Goal: Task Accomplishment & Management: Manage account settings

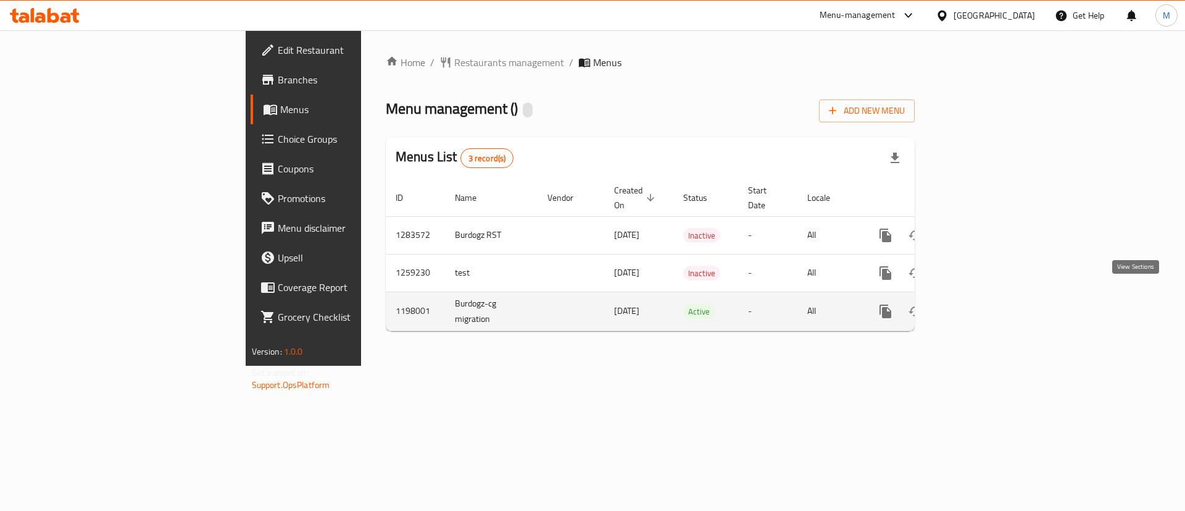
click at [980, 306] on icon "enhanced table" at bounding box center [974, 311] width 11 height 11
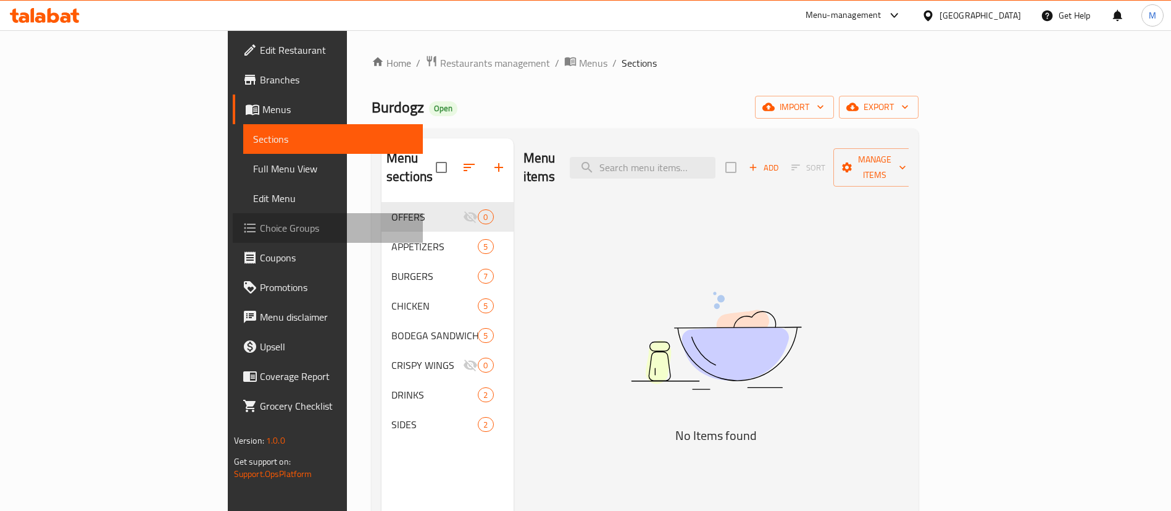
click at [260, 228] on span "Choice Groups" at bounding box center [337, 227] width 154 height 15
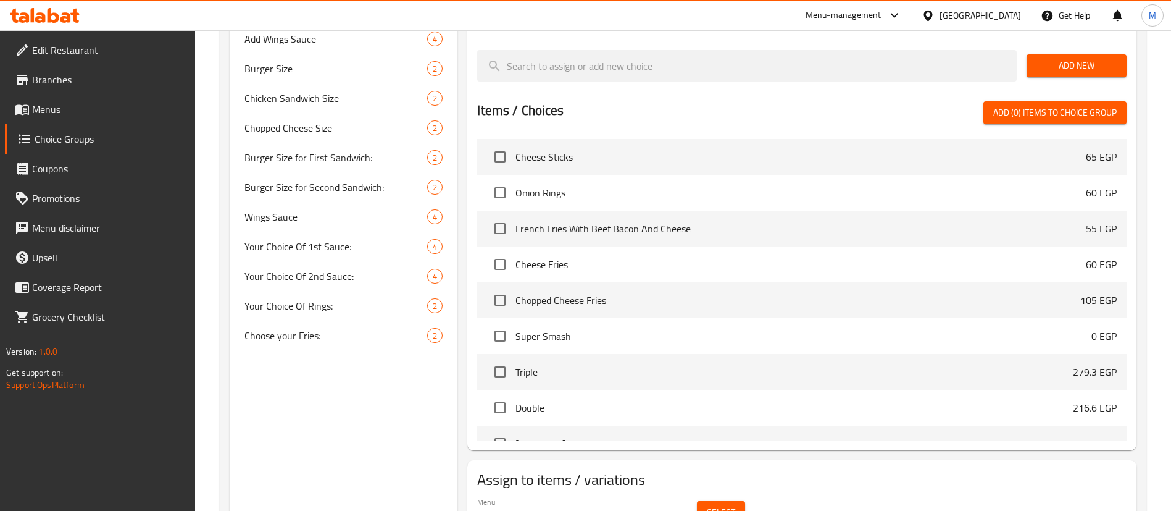
scroll to position [607, 0]
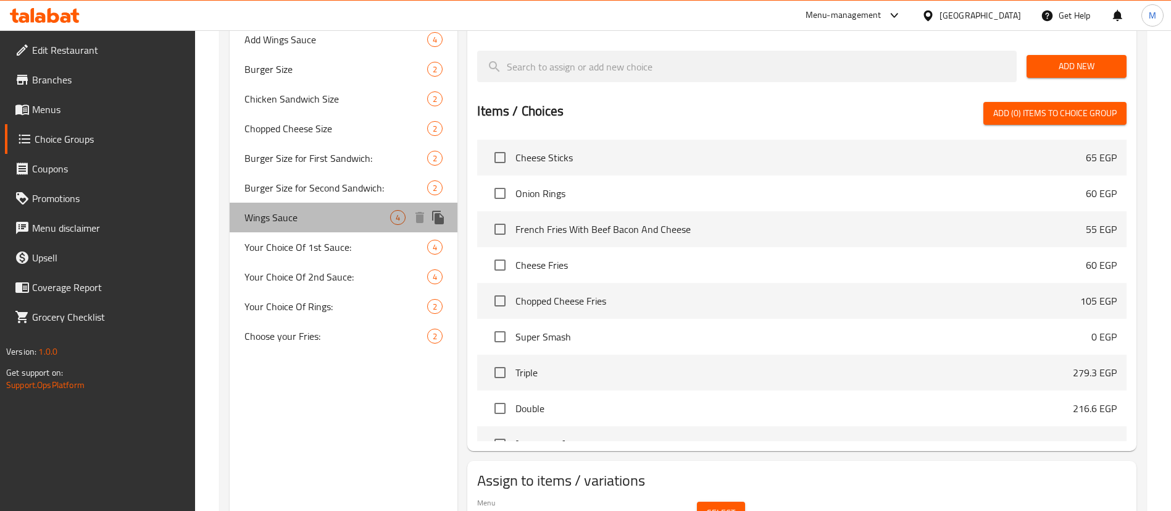
click at [354, 220] on span "Wings Sauce" at bounding box center [317, 217] width 146 height 15
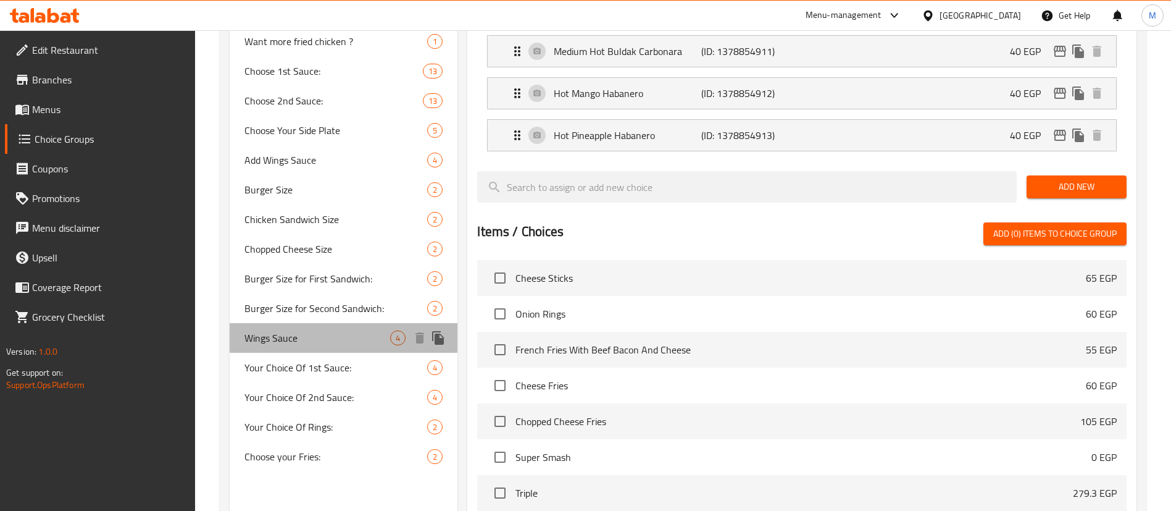
type input "Wings Sauce"
type input "صوص الأجنحة"
type input "2"
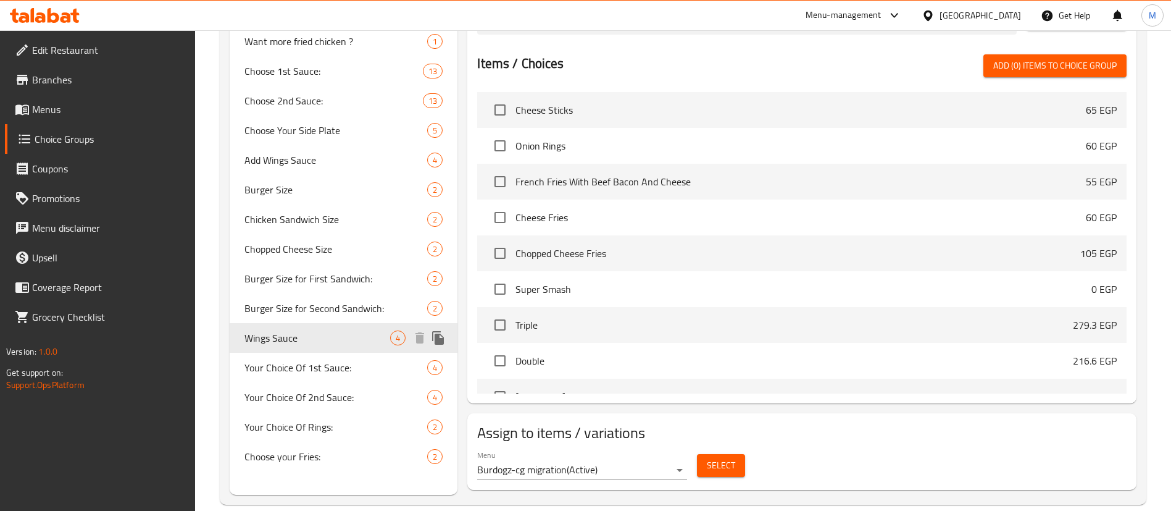
click at [440, 335] on icon "duplicate" at bounding box center [438, 337] width 15 height 15
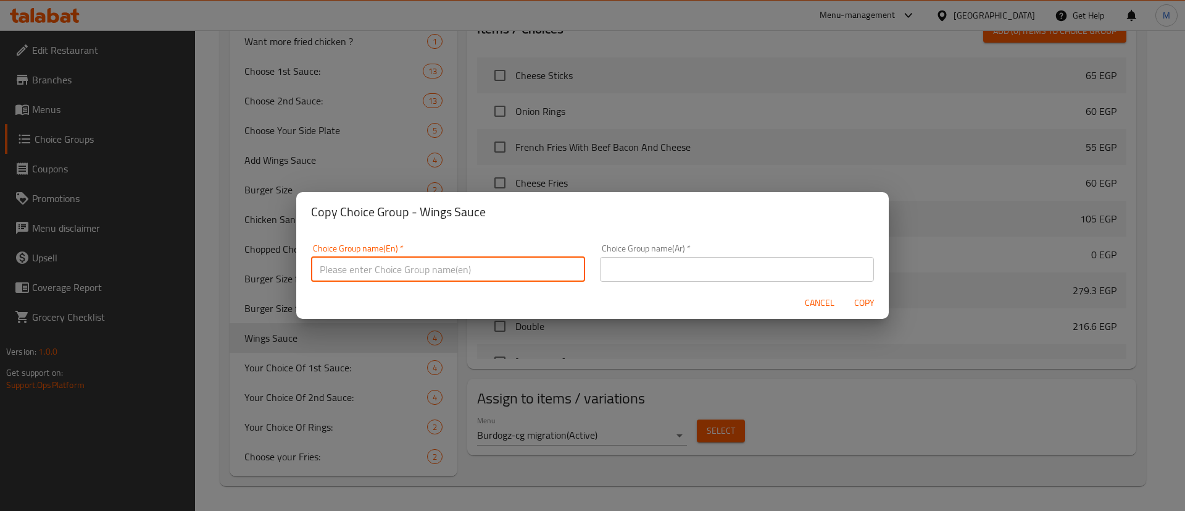
click at [441, 267] on input "text" at bounding box center [448, 269] width 274 height 25
click at [394, 269] on input "2nd Choice of Wings Sauce" at bounding box center [448, 269] width 274 height 25
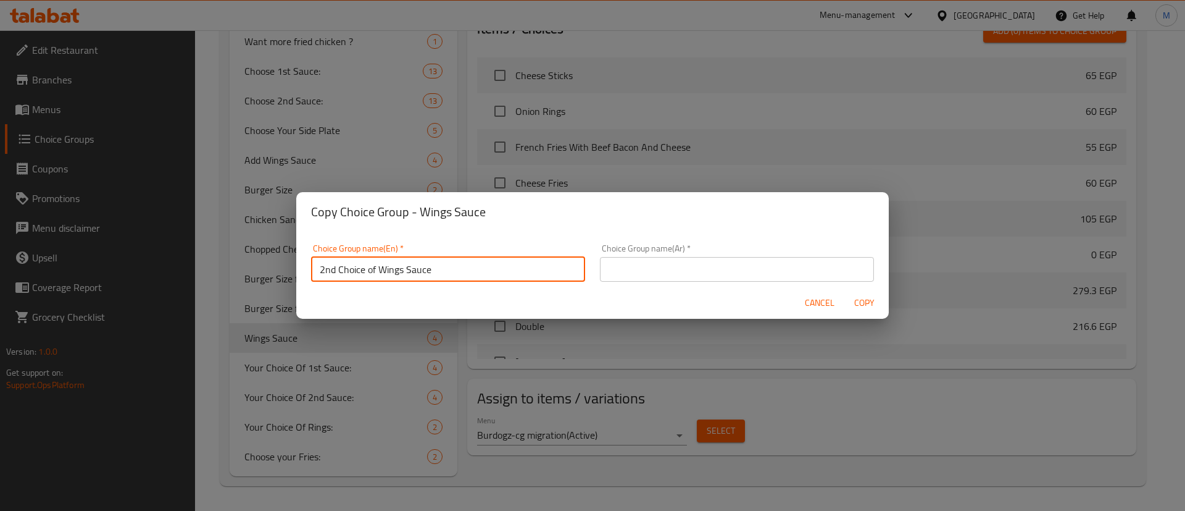
type input "2nd Choice of Wings Sauce"
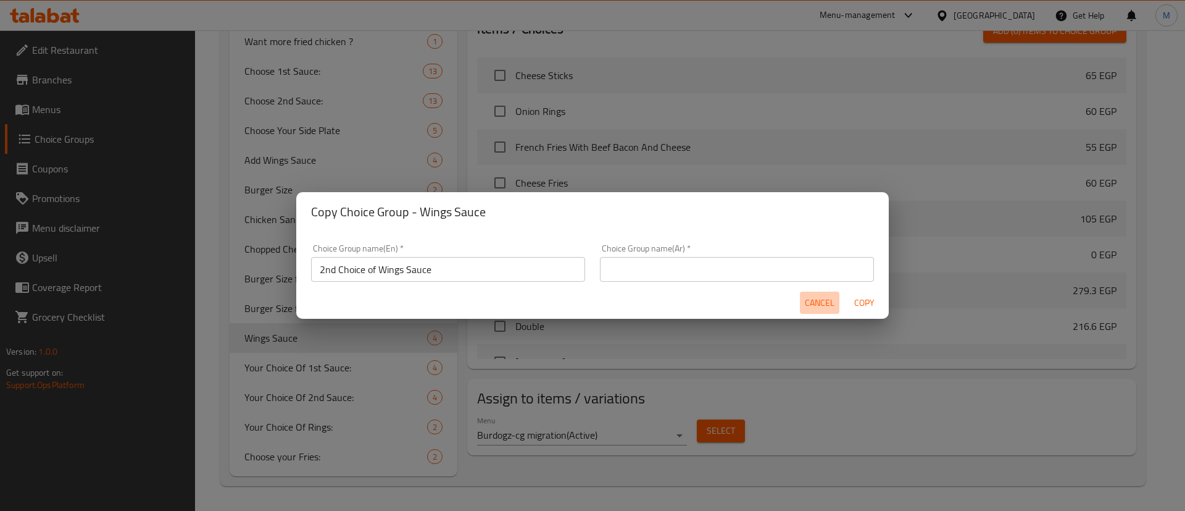
click at [824, 304] on span "Cancel" at bounding box center [820, 302] width 30 height 15
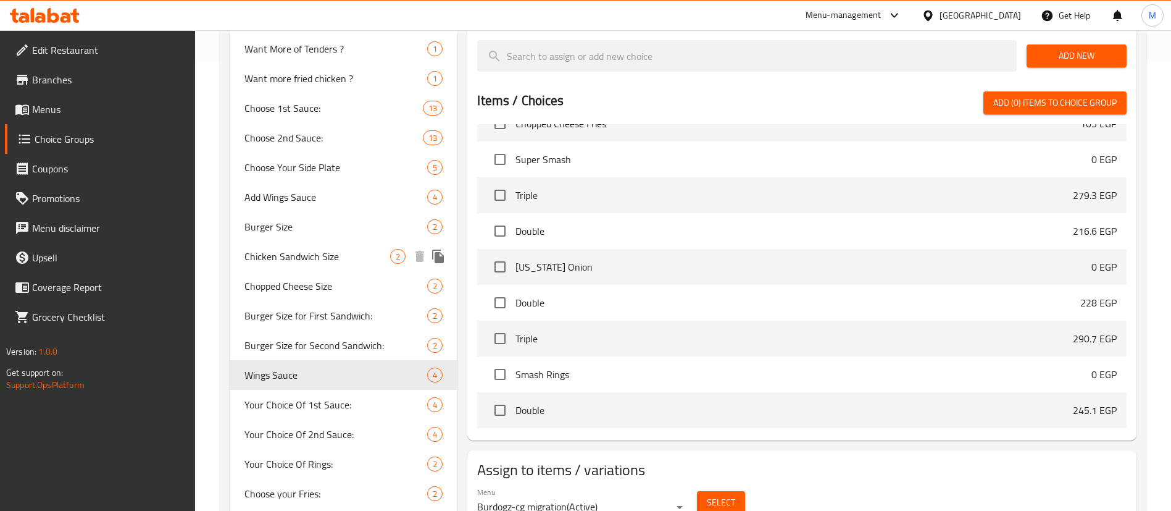
scroll to position [457, 0]
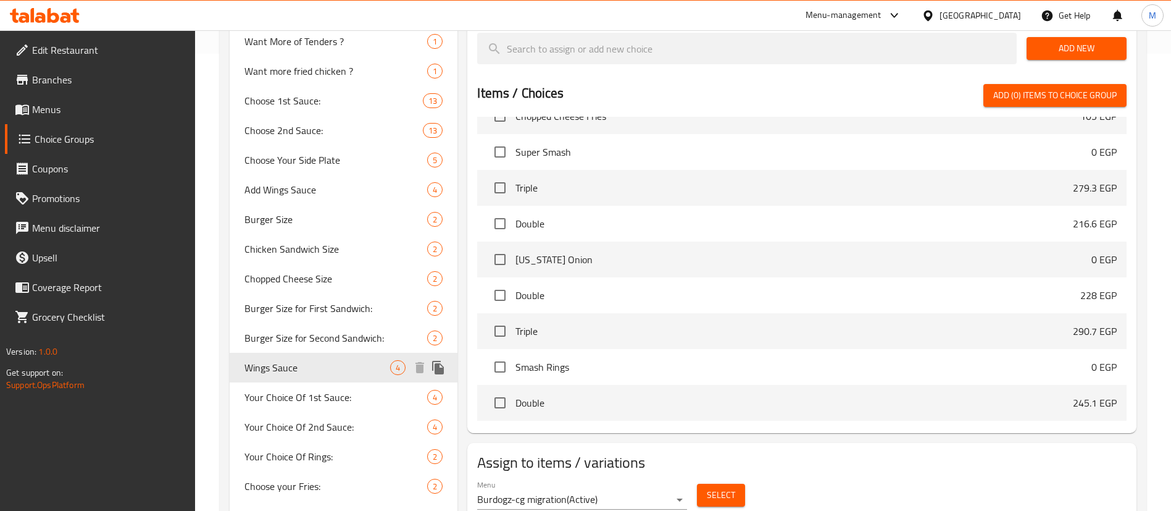
click at [439, 365] on icon "duplicate" at bounding box center [438, 368] width 12 height 14
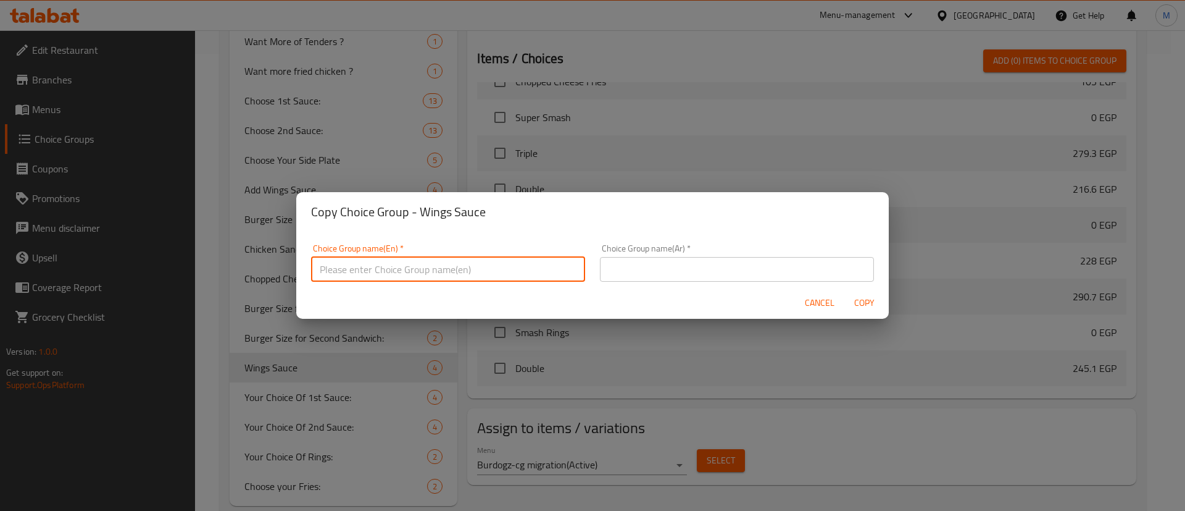
click at [404, 271] on input "text" at bounding box center [448, 269] width 274 height 25
paste input "2nd Choice of Wings Sauce"
type input "2nd Choice of Wings Sauce"
click at [659, 264] on input "text" at bounding box center [737, 269] width 274 height 25
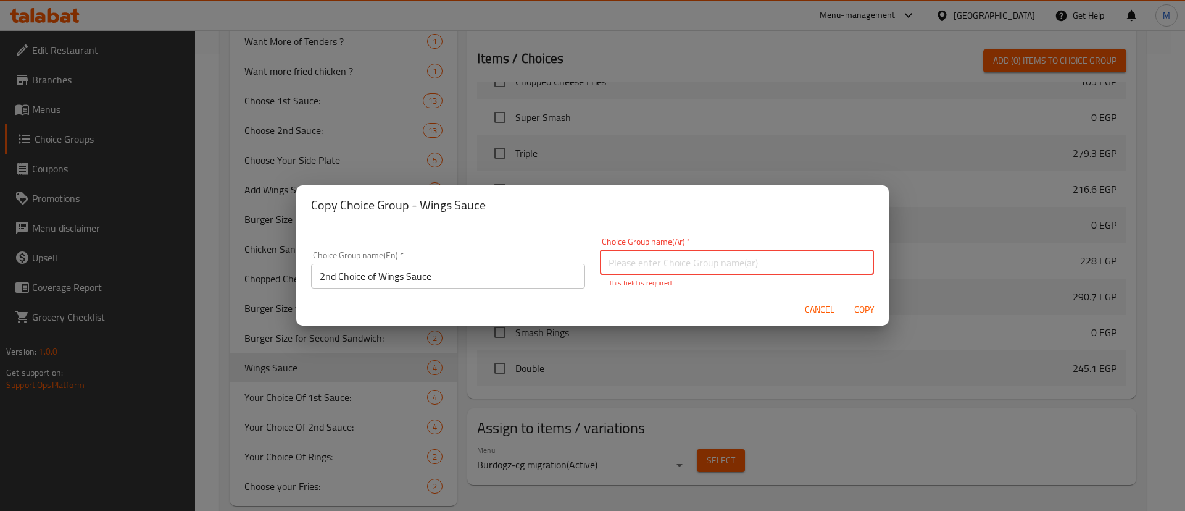
paste input "الاختيار الثاني لصلصة الأجنحة"
type input "الاختيار الثاني لصلصة الأجنحة"
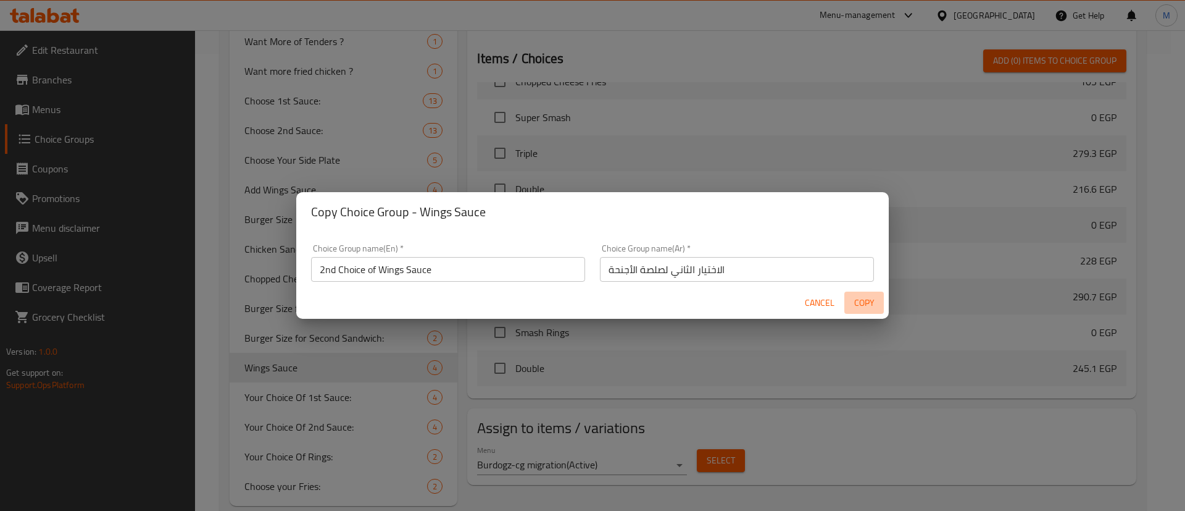
click at [866, 306] on span "Copy" at bounding box center [864, 302] width 30 height 15
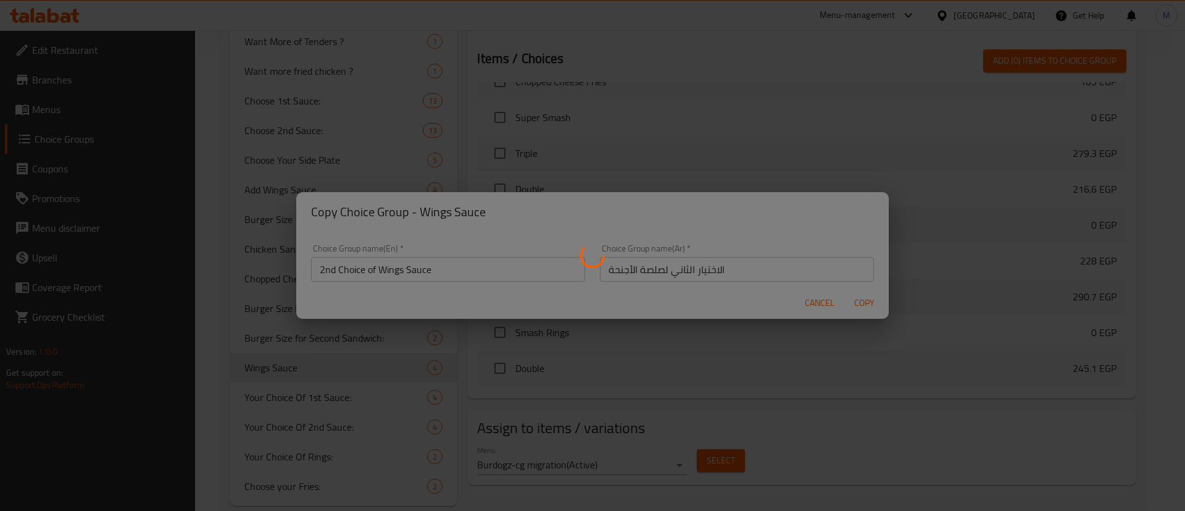
type input "2nd Choice of Wings Sauce"
type input "الاختيار الثاني لصلصة الأجنحة"
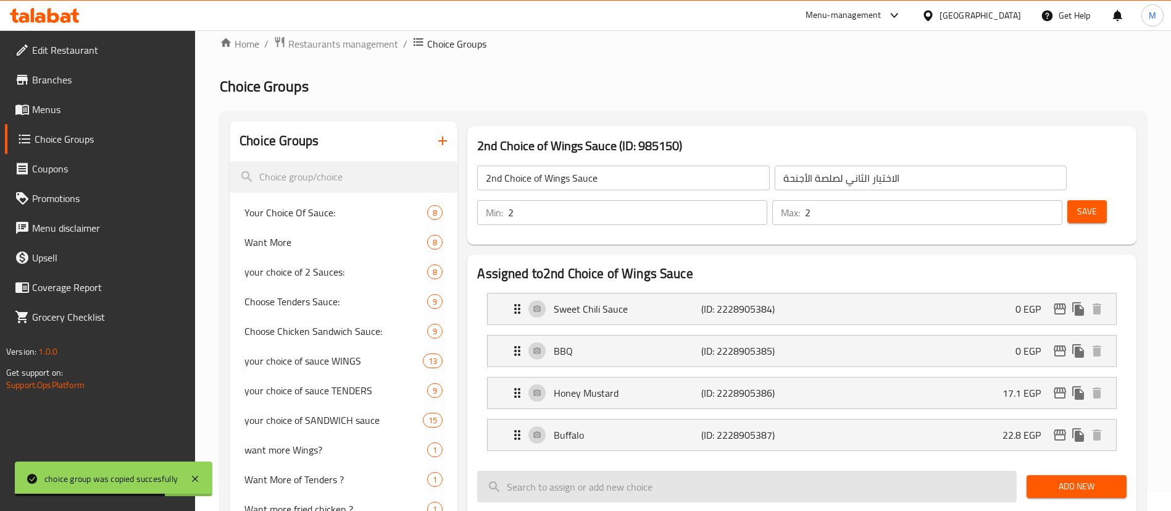
scroll to position [10, 0]
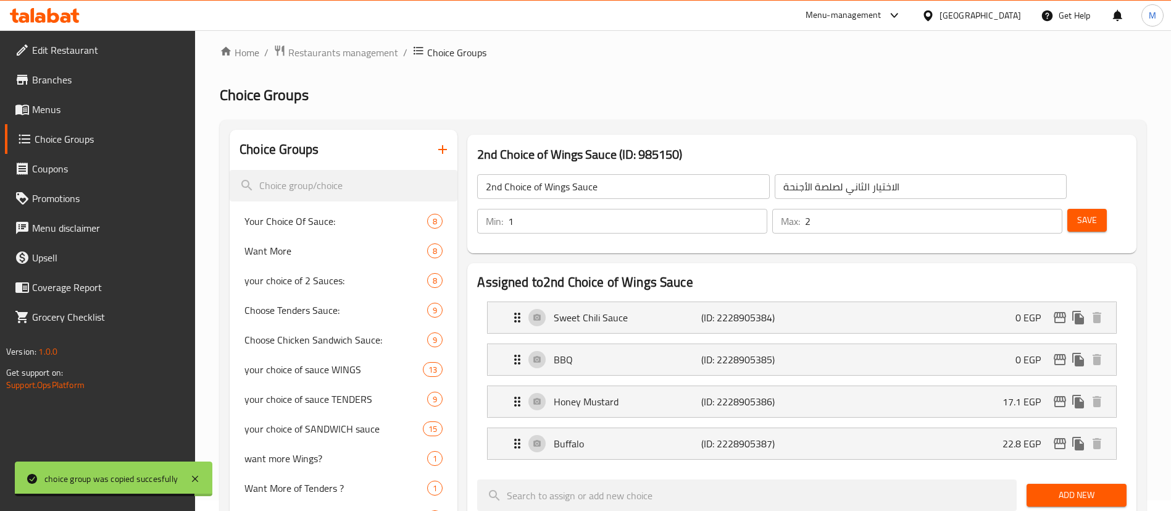
type input "1"
click at [767, 209] on input "1" at bounding box center [637, 221] width 259 height 25
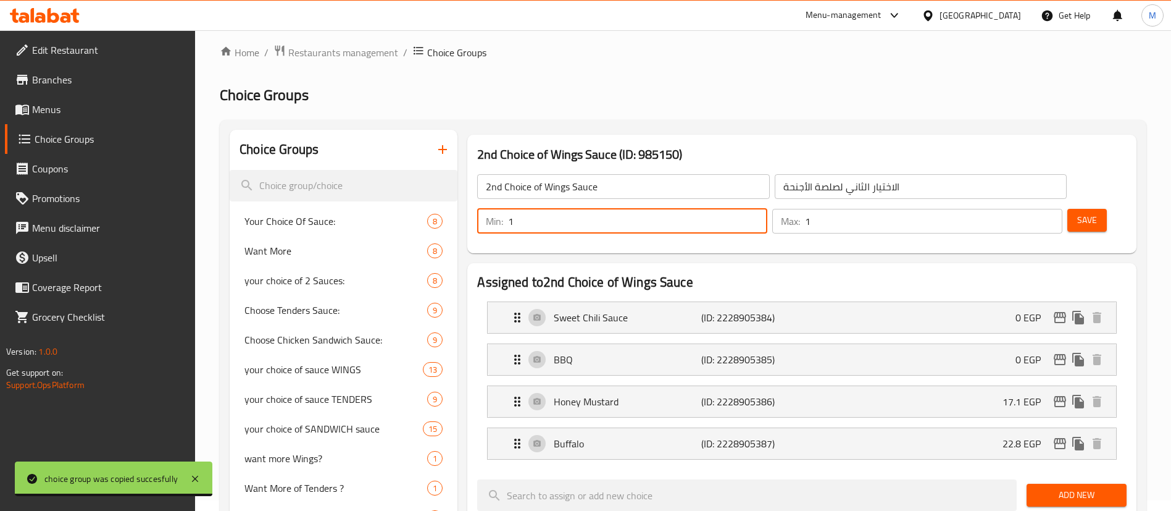
type input "1"
click at [1030, 209] on input "1" at bounding box center [933, 221] width 257 height 25
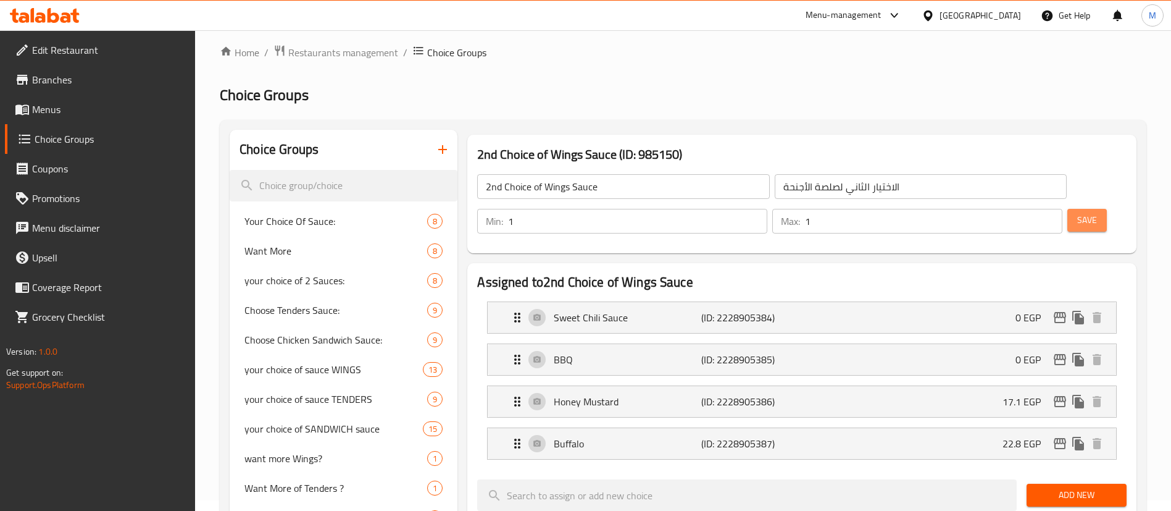
click at [1077, 212] on span "Save" at bounding box center [1087, 219] width 20 height 15
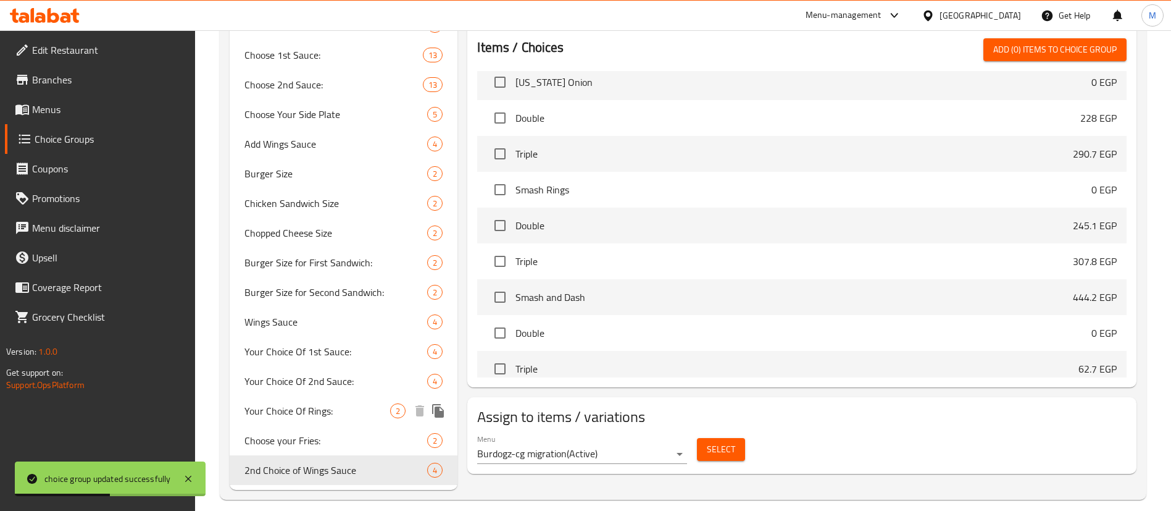
scroll to position [516, 0]
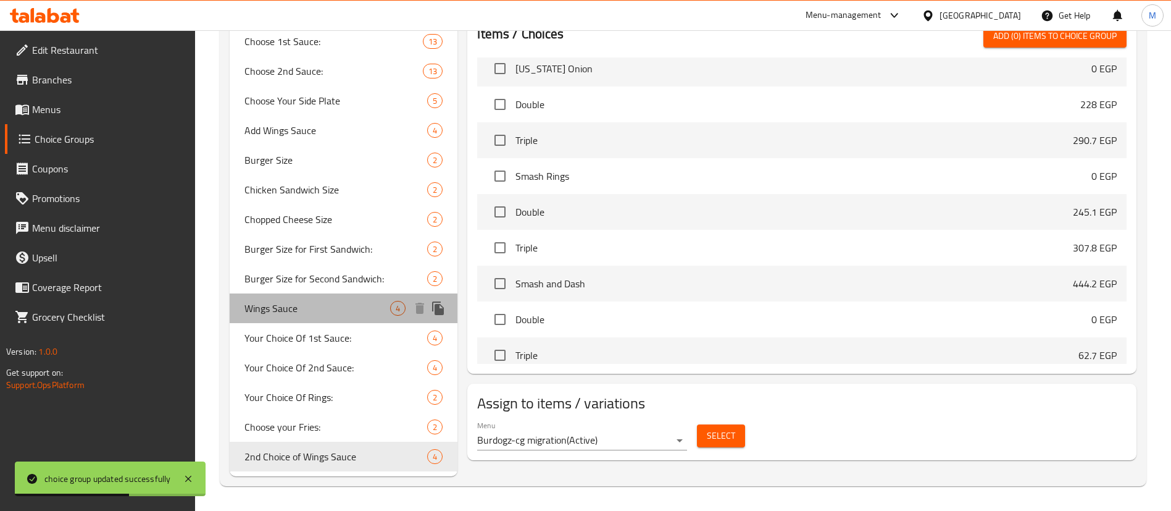
click at [344, 296] on div "Wings Sauce 4" at bounding box center [344, 308] width 228 height 30
type input "Wings Sauce"
type input "صوص الأجنحة"
type input "2"
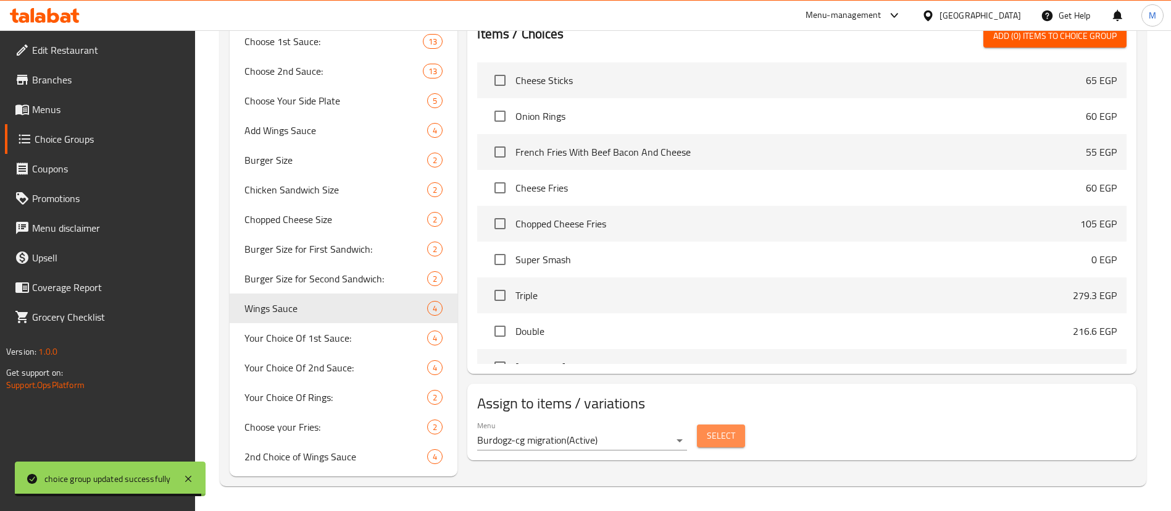
click at [737, 424] on button "Select" at bounding box center [721, 435] width 48 height 23
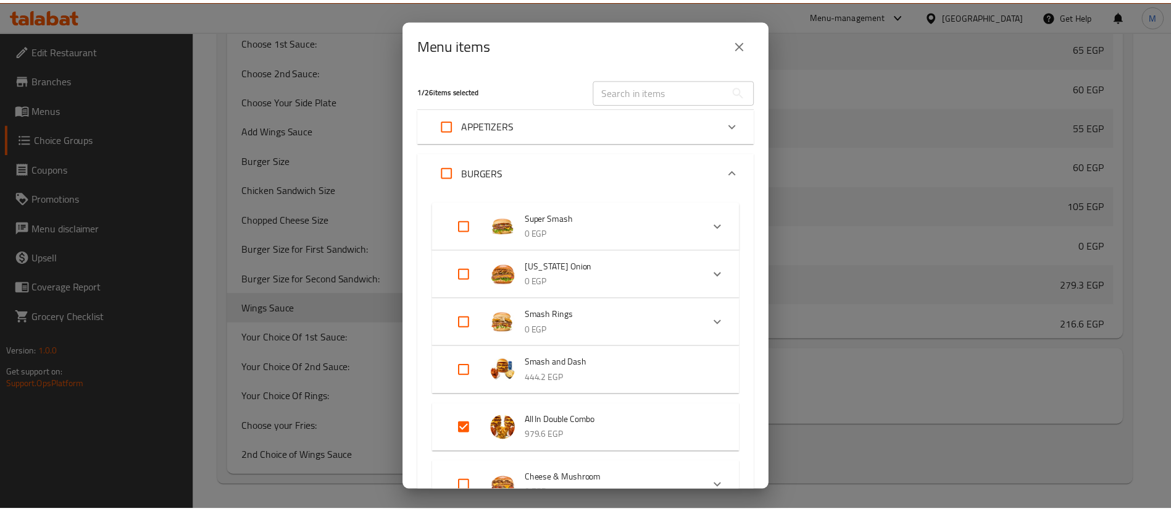
scroll to position [322, 0]
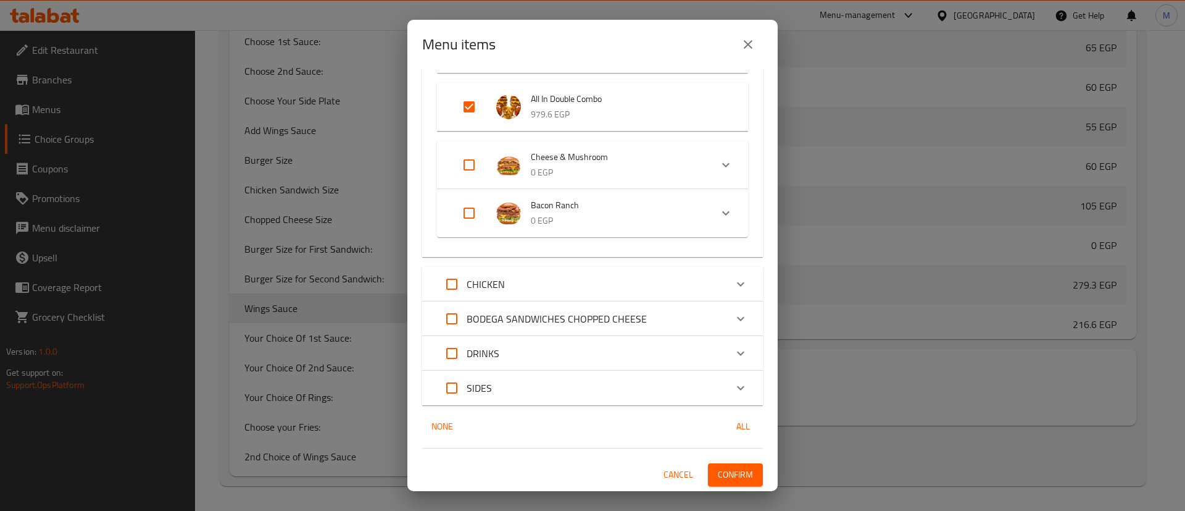
click at [750, 51] on icon "close" at bounding box center [748, 44] width 15 height 15
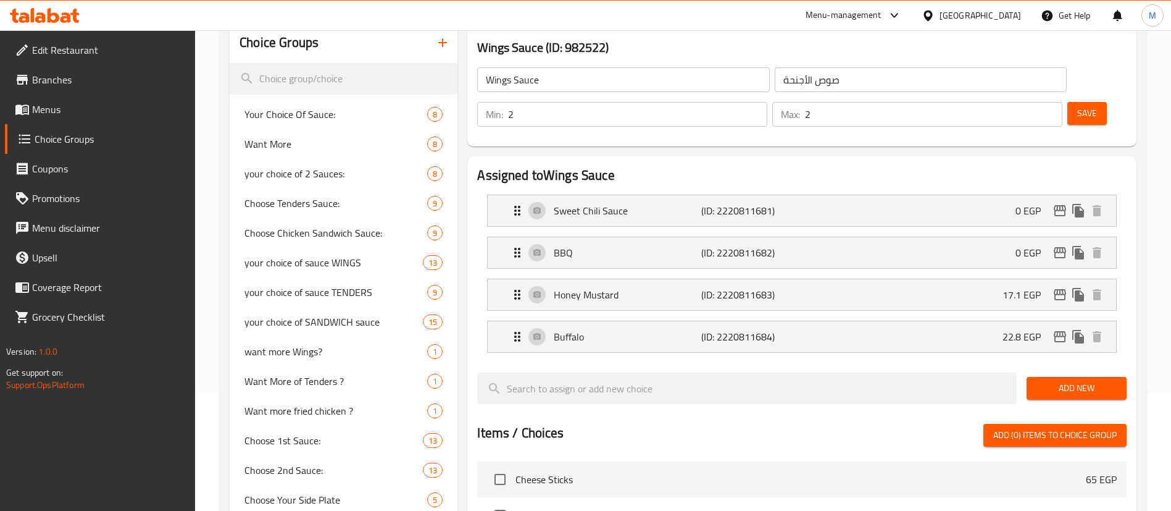
scroll to position [0, 0]
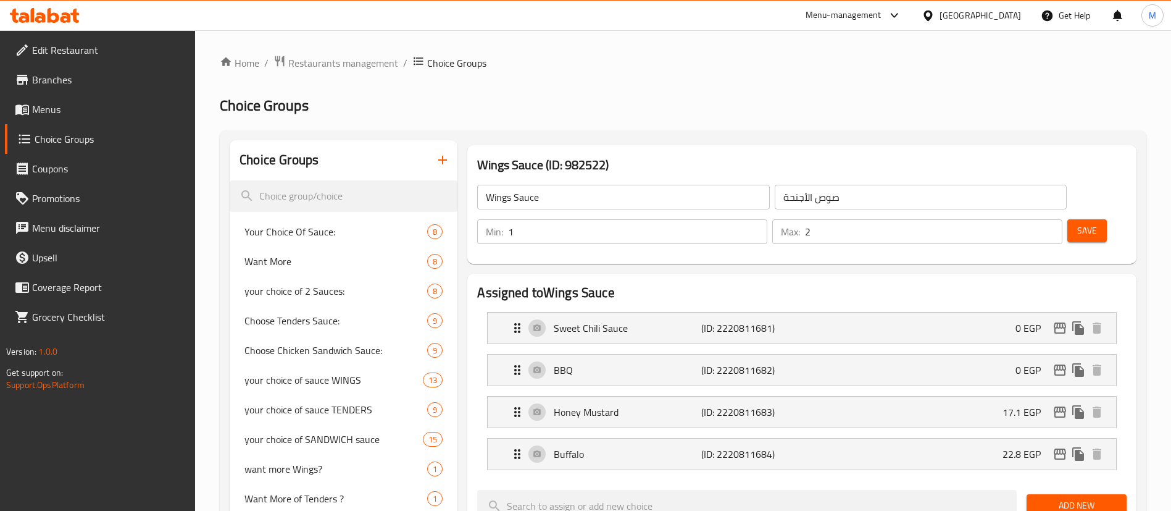
type input "1"
click at [767, 219] on input "1" at bounding box center [637, 231] width 259 height 25
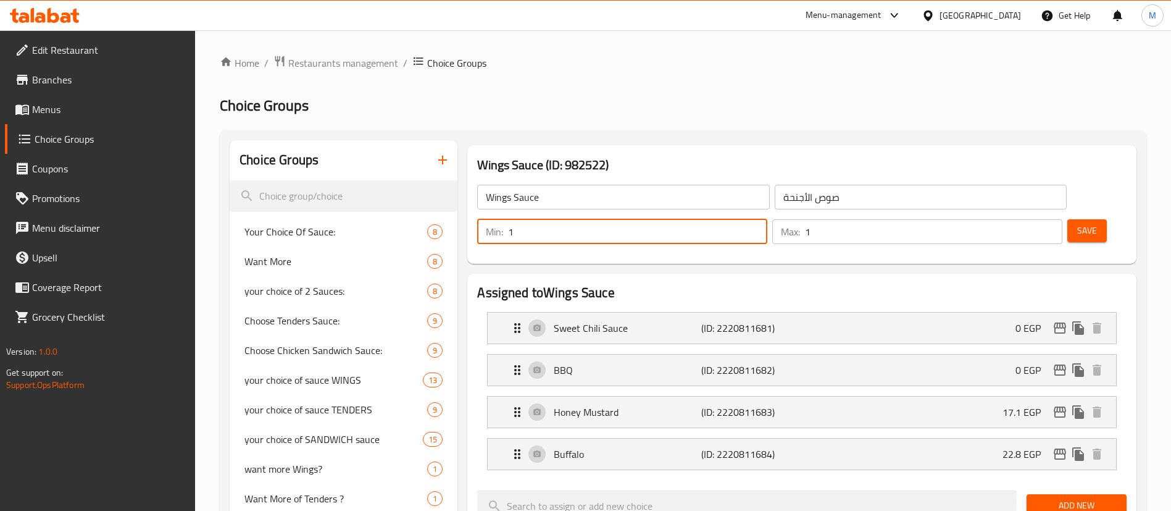
type input "1"
click at [1025, 219] on input "1" at bounding box center [933, 231] width 257 height 25
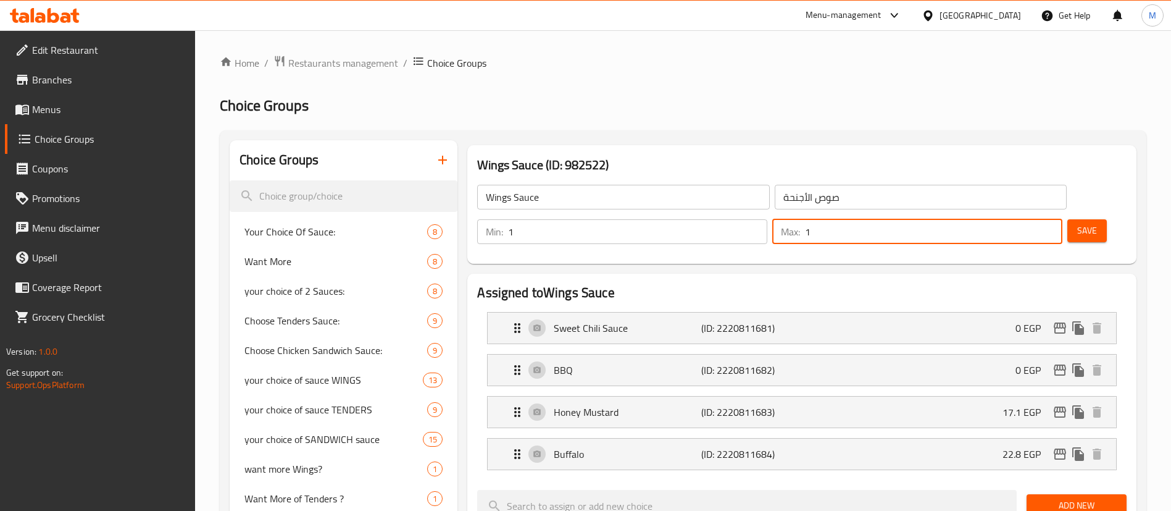
click at [1095, 217] on div "Save" at bounding box center [1092, 232] width 54 height 30
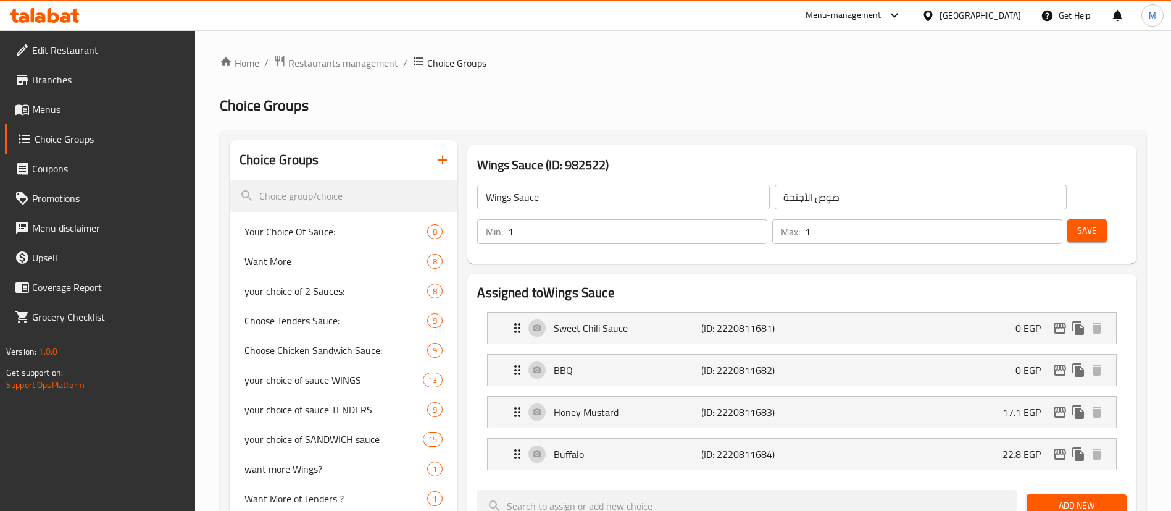
click at [1077, 223] on span "Save" at bounding box center [1087, 230] width 20 height 15
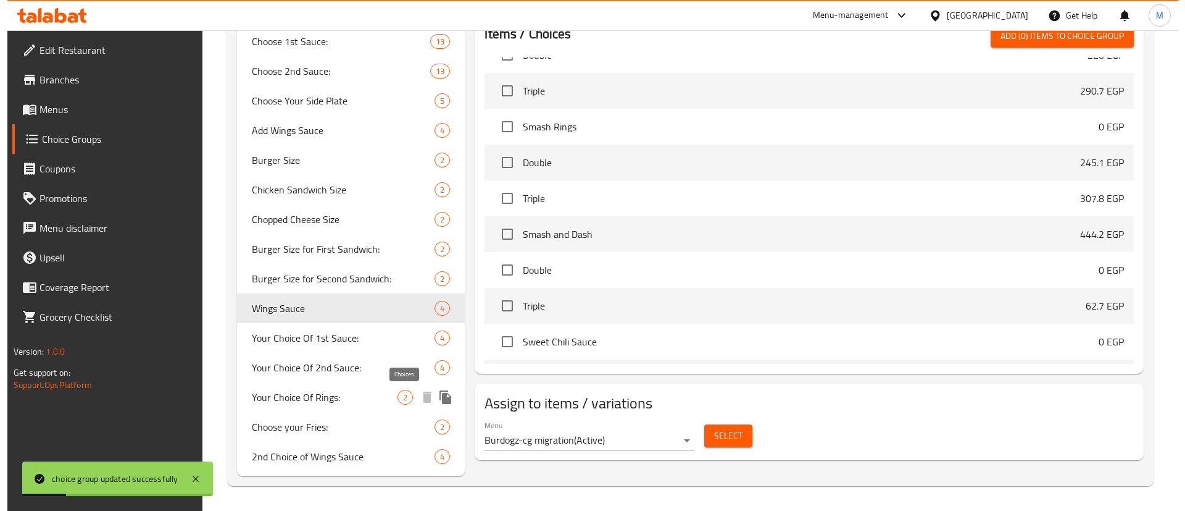
scroll to position [516, 0]
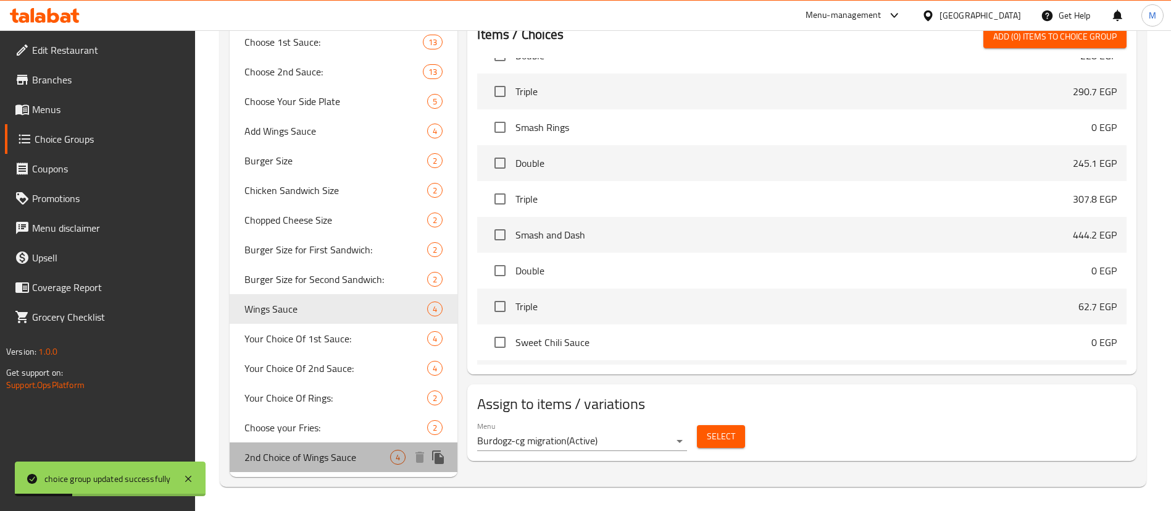
click at [322, 456] on span "2nd Choice of Wings Sauce" at bounding box center [317, 456] width 146 height 15
type input "2nd Choice of Wings Sauce"
type input "الاختيار الثاني لصلصة الأجنحة"
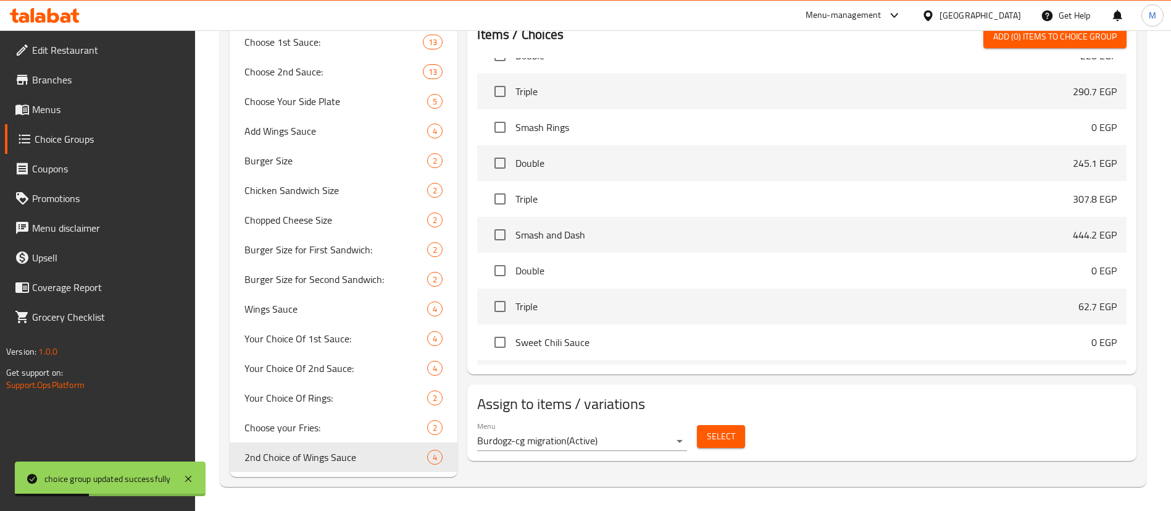
click at [725, 428] on span "Select" at bounding box center [721, 435] width 28 height 15
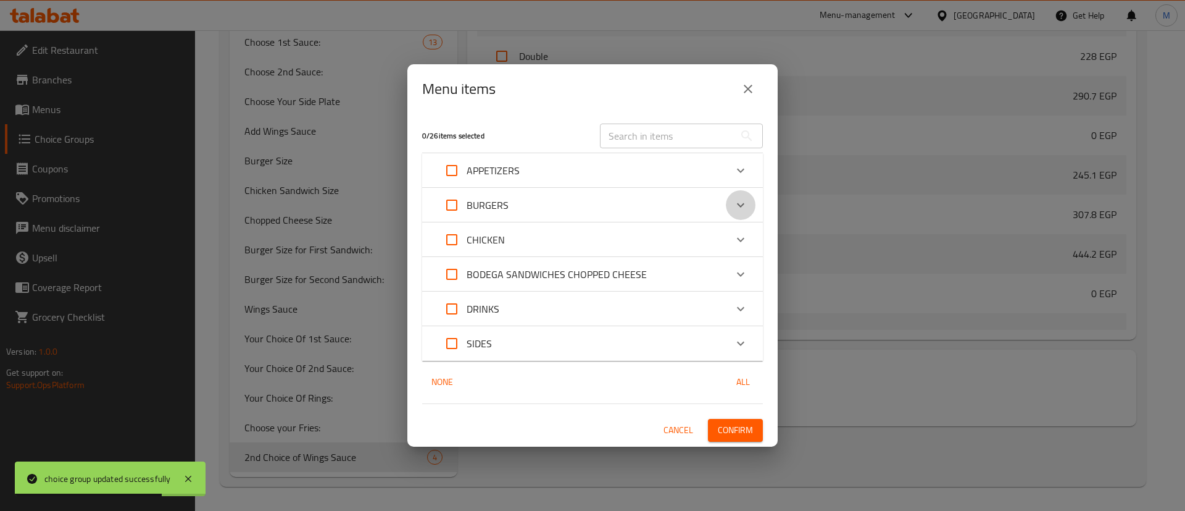
click at [740, 198] on icon "Expand" at bounding box center [740, 205] width 15 height 15
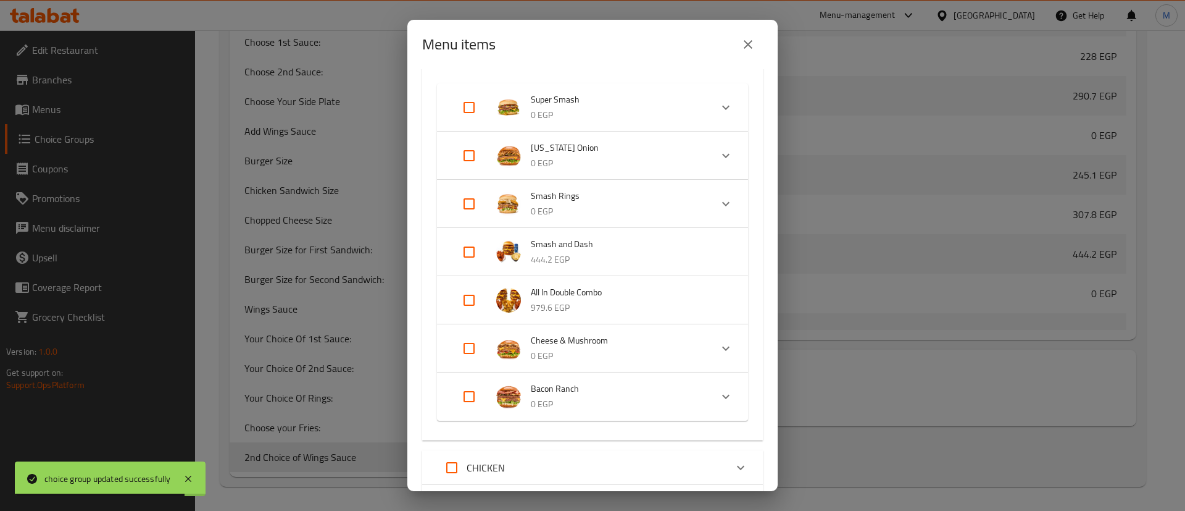
scroll to position [133, 0]
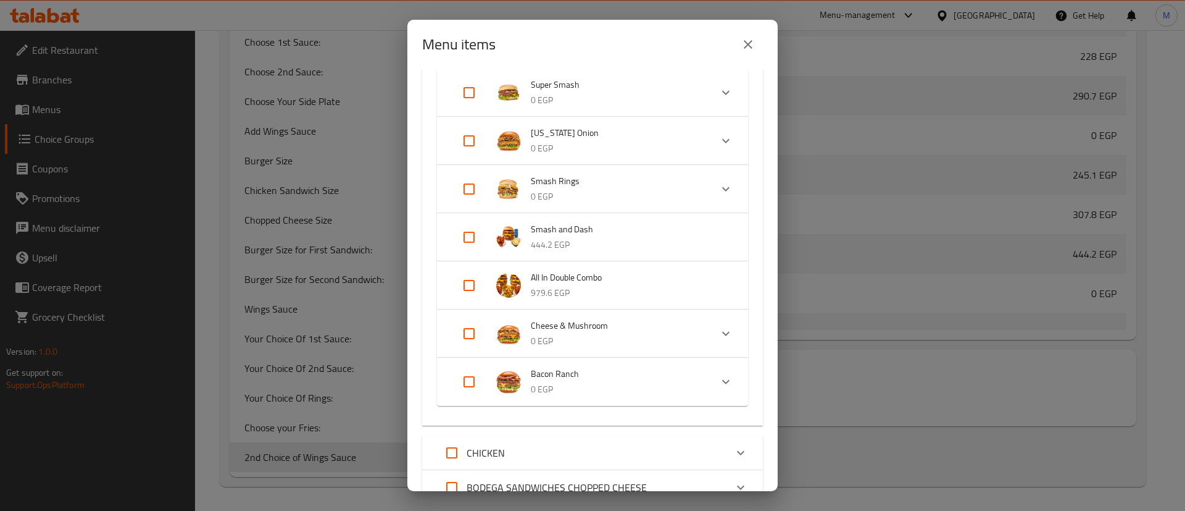
click at [468, 285] on input "Expand" at bounding box center [469, 285] width 30 height 30
checkbox input "true"
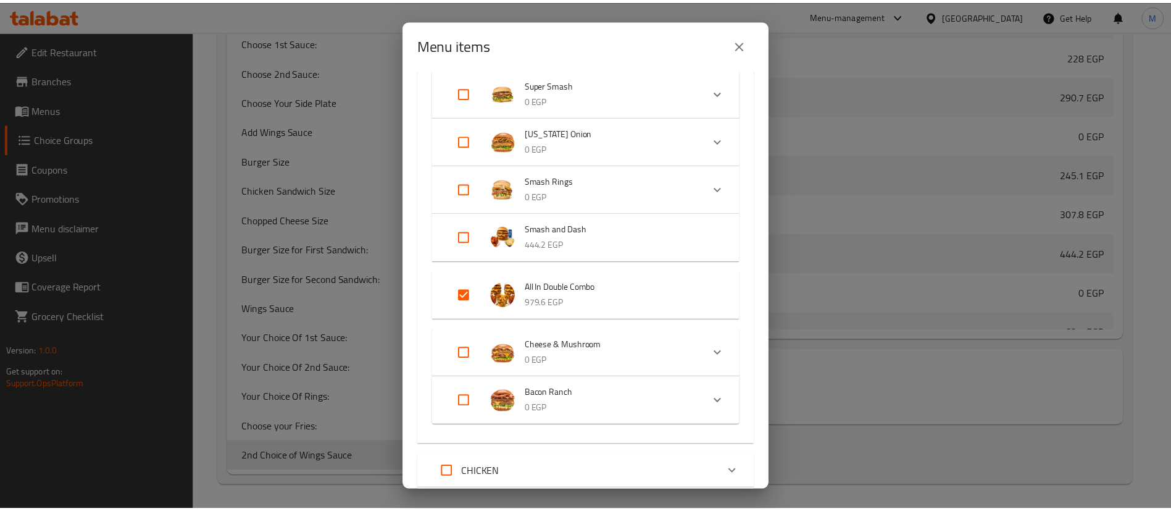
scroll to position [322, 0]
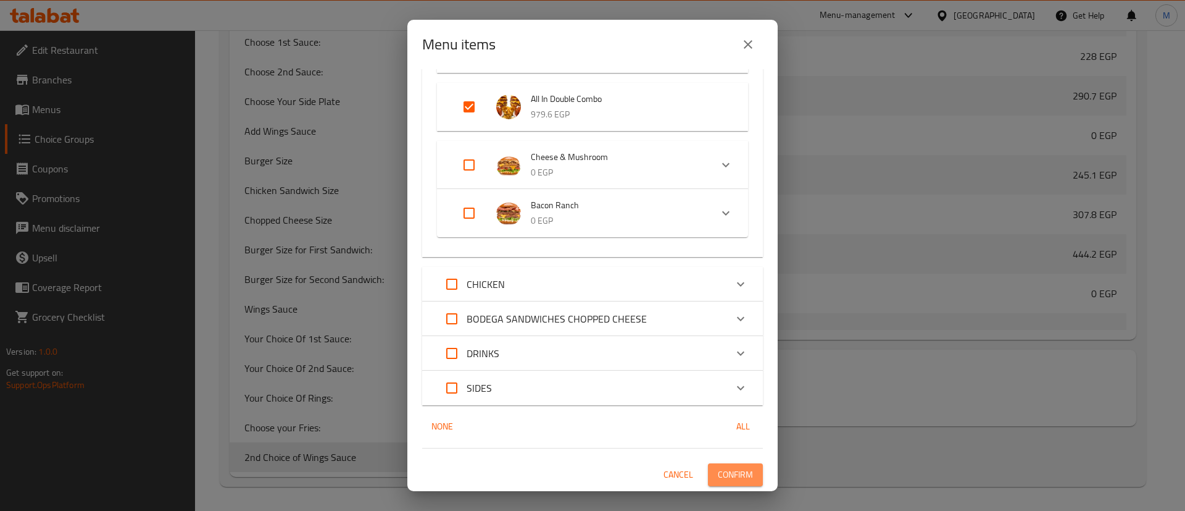
click at [737, 470] on span "Confirm" at bounding box center [735, 474] width 35 height 15
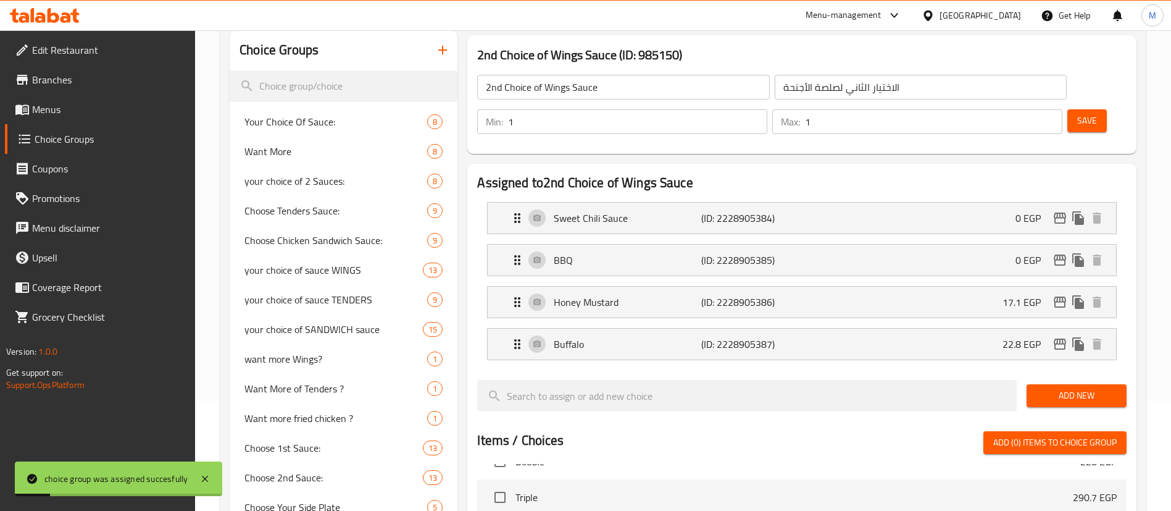
scroll to position [0, 0]
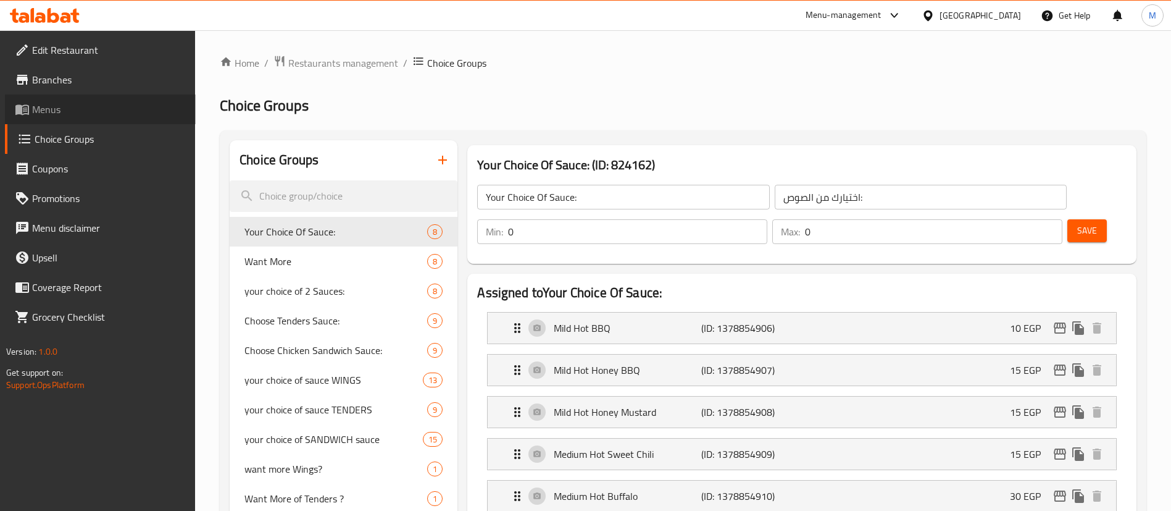
click at [83, 110] on span "Menus" at bounding box center [109, 109] width 154 height 15
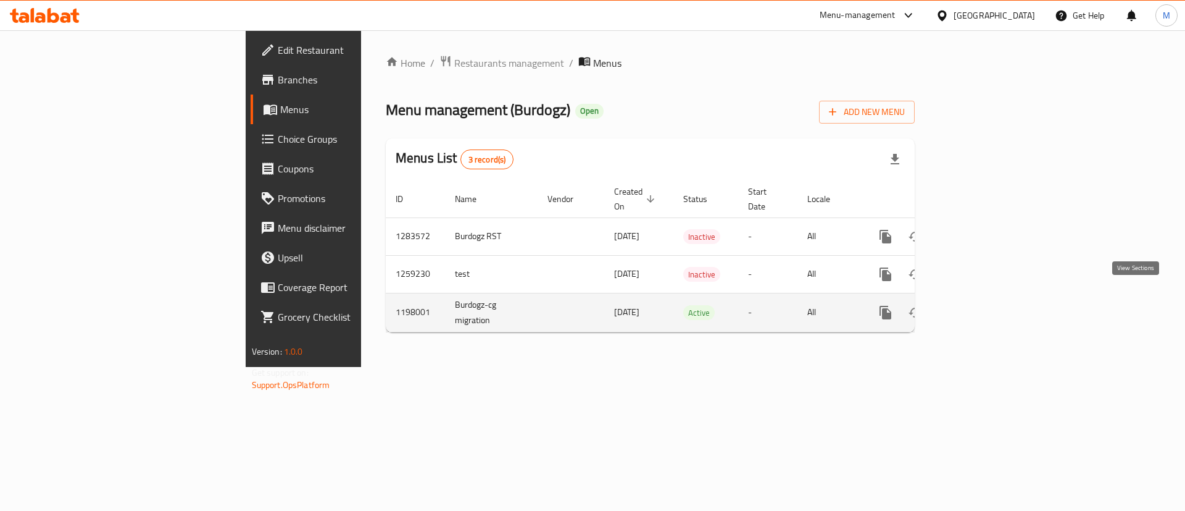
click at [982, 305] on icon "enhanced table" at bounding box center [974, 312] width 15 height 15
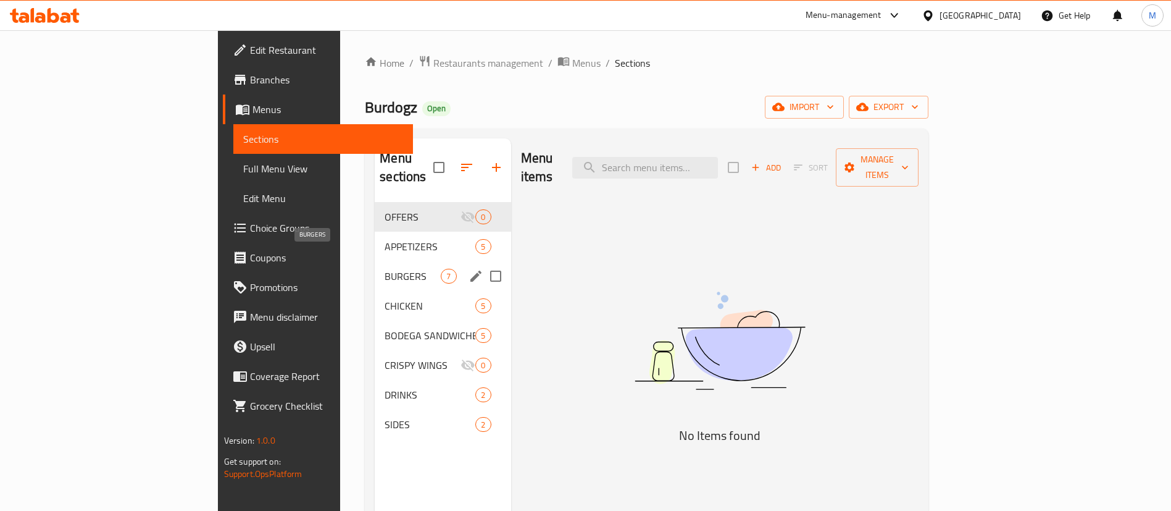
click at [385, 269] on span "BURGERS" at bounding box center [413, 276] width 56 height 15
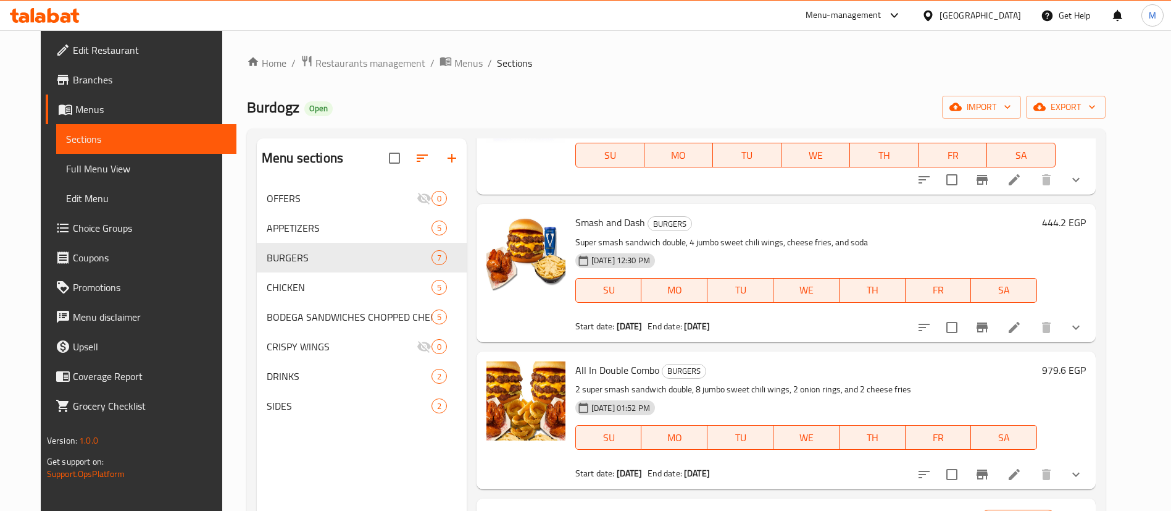
scroll to position [551, 0]
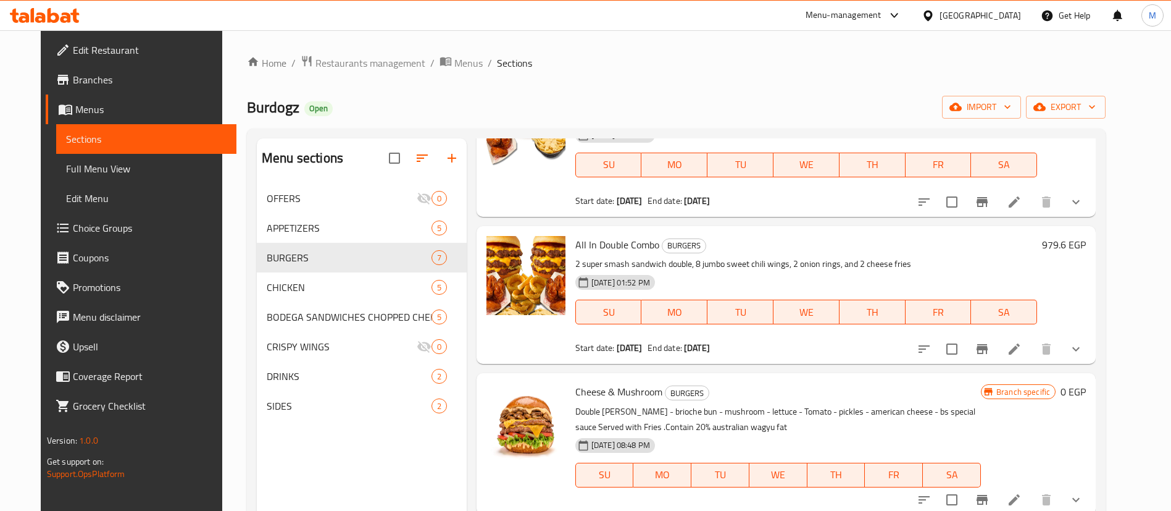
click at [1080, 347] on icon "show more" at bounding box center [1075, 349] width 7 height 4
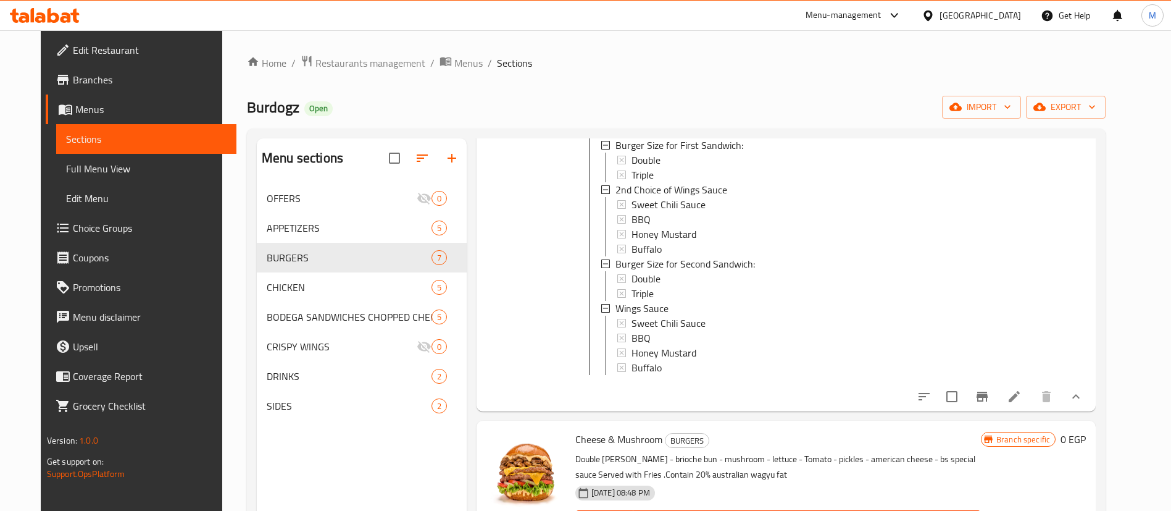
scroll to position [0, 0]
click at [1020, 395] on icon at bounding box center [1014, 396] width 11 height 11
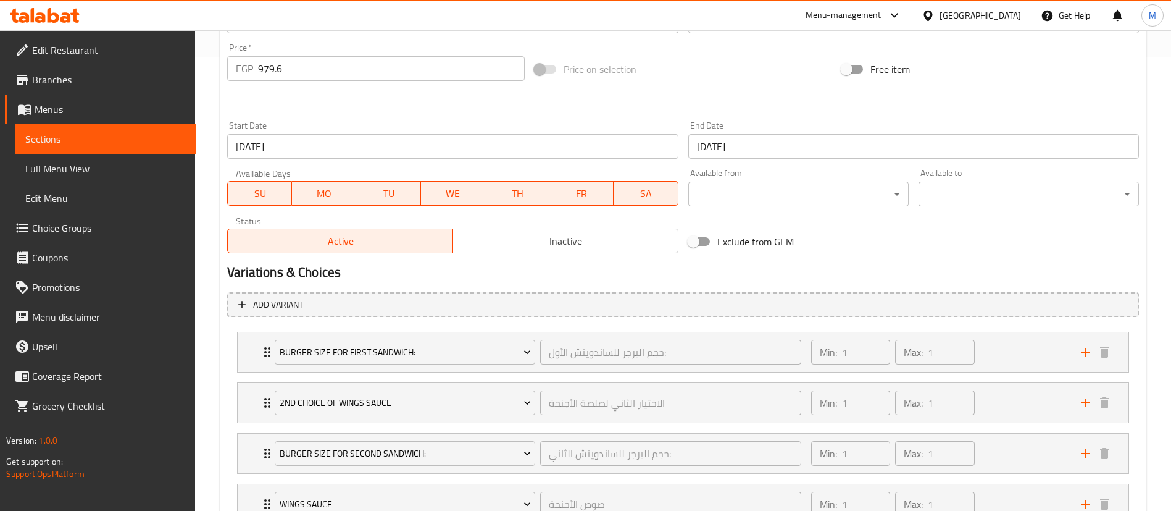
scroll to position [552, 0]
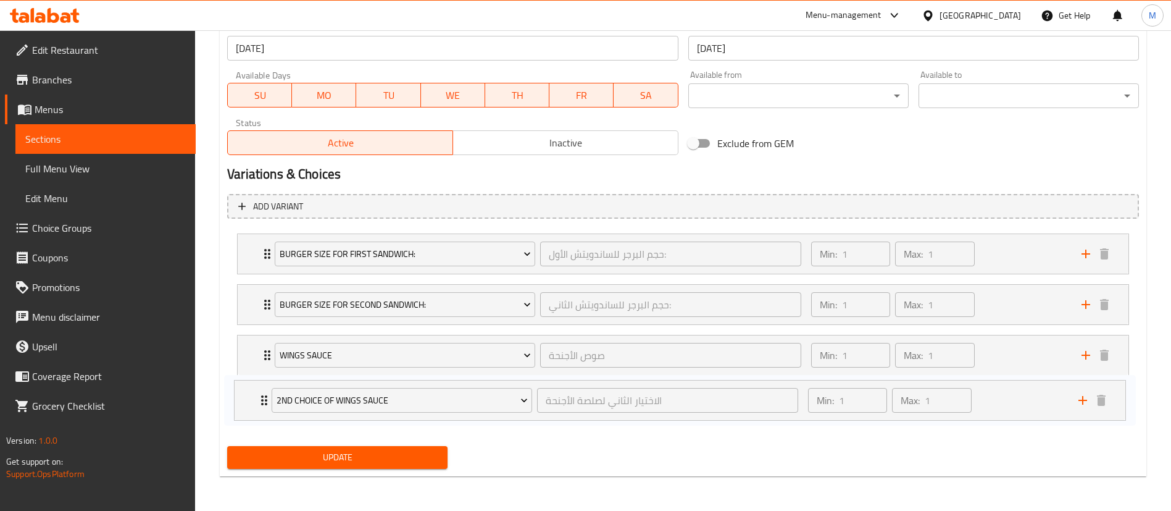
drag, startPoint x: 266, startPoint y: 302, endPoint x: 265, endPoint y: 412, distance: 109.9
click at [265, 412] on div "Burger Size for First Sandwich: حجم البرجر للساندويتش الأول: ​ Min: 1 ​ Max: 1 …" at bounding box center [683, 329] width 912 height 202
click at [325, 457] on span "Update" at bounding box center [337, 456] width 201 height 15
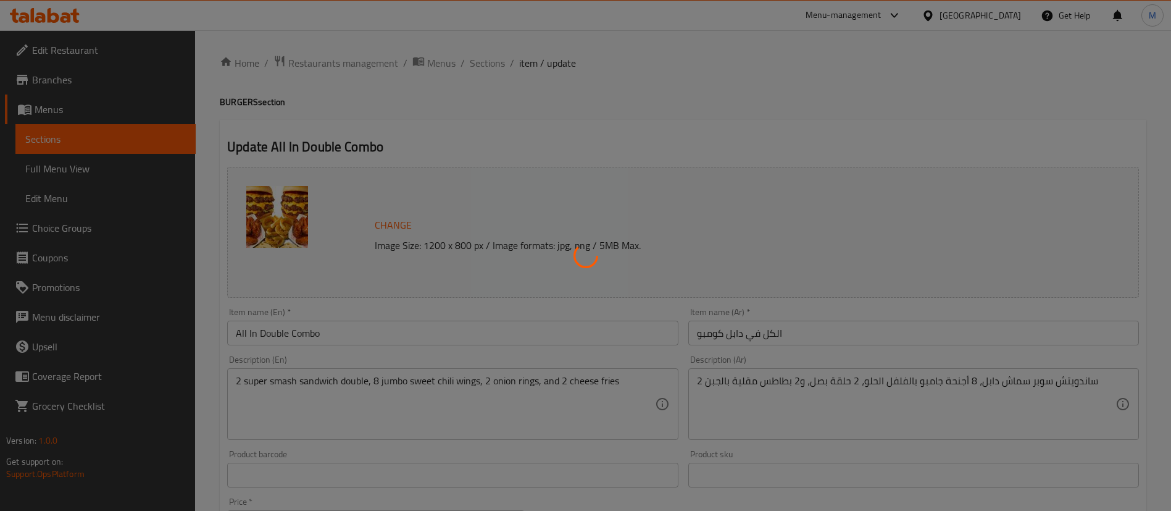
type input "حجم البرجر للساندويتش الأول:"
type input "1"
type input "حجم البرجر للساندويتش الثاني:"
type input "1"
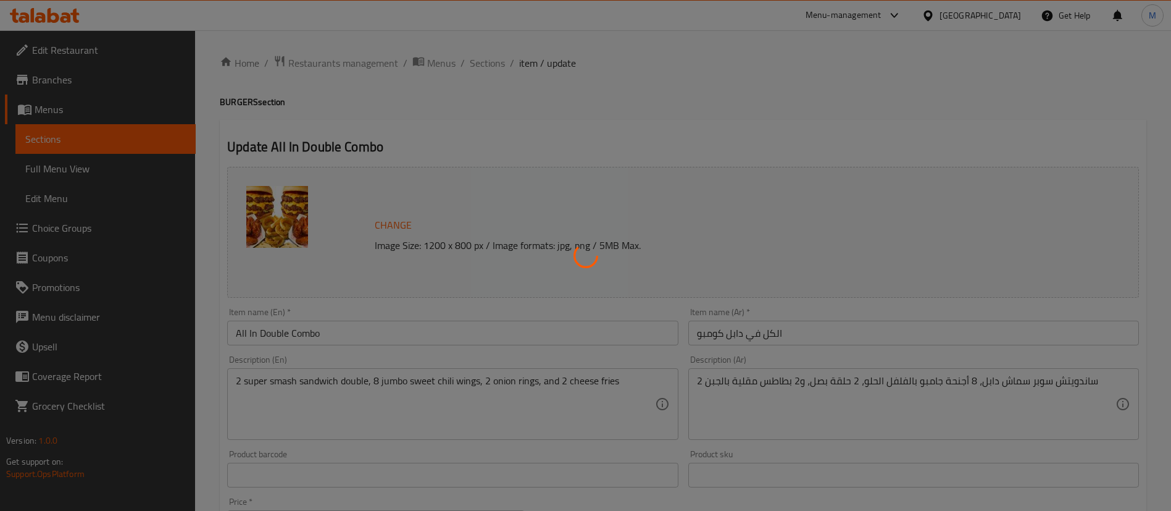
type input "1"
type input "صوص الأجنحة"
type input "1"
type input "الاختيار الثاني لصلصة الأجنحة"
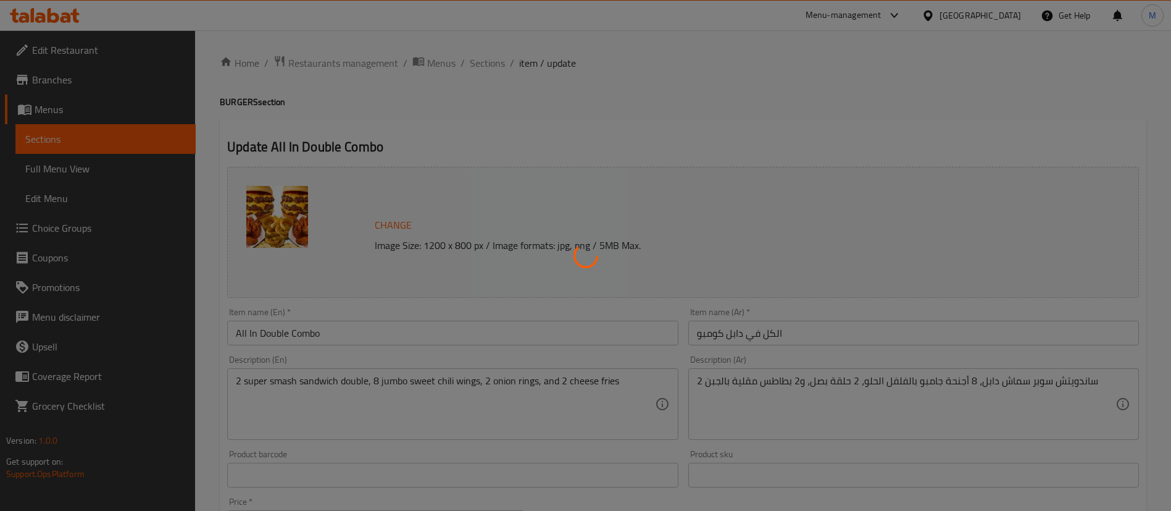
type input "1"
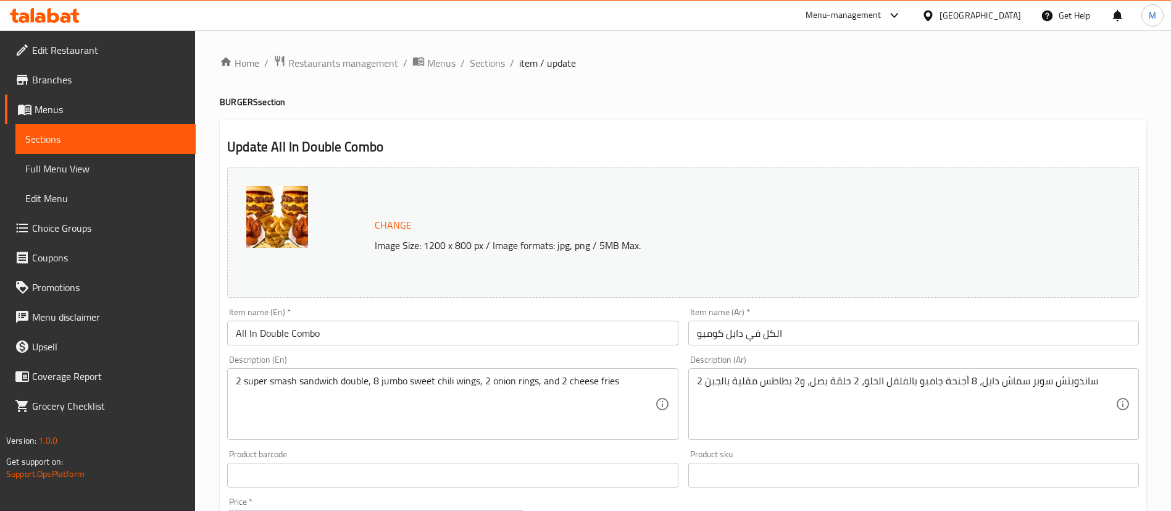
click at [166, 86] on span "Branches" at bounding box center [109, 79] width 154 height 15
